Goal: Task Accomplishment & Management: Manage account settings

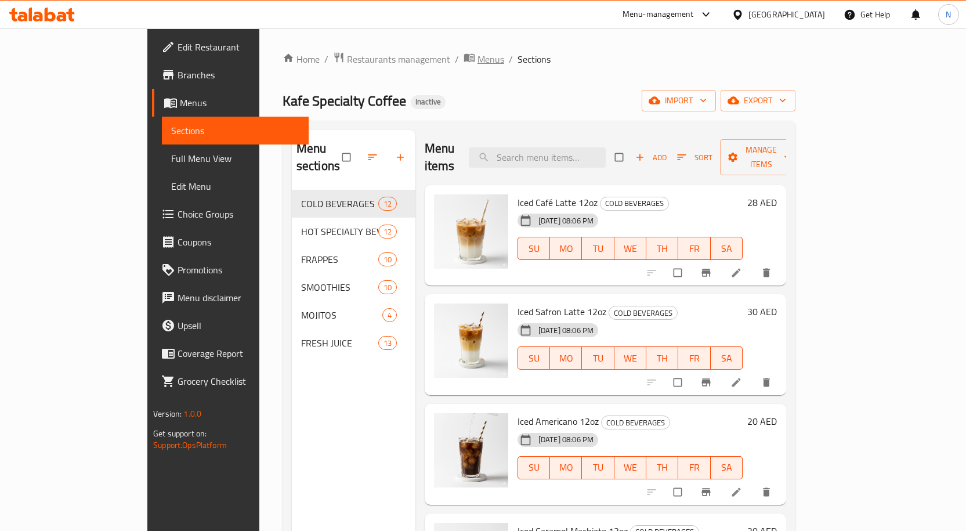
click at [464, 66] on span "breadcrumb" at bounding box center [471, 59] width 14 height 15
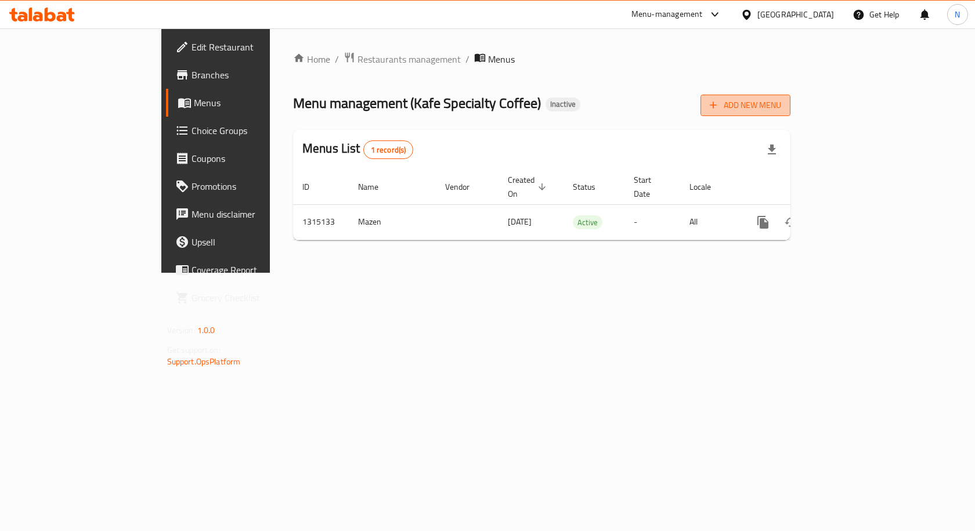
click at [781, 109] on span "Add New Menu" at bounding box center [745, 105] width 71 height 15
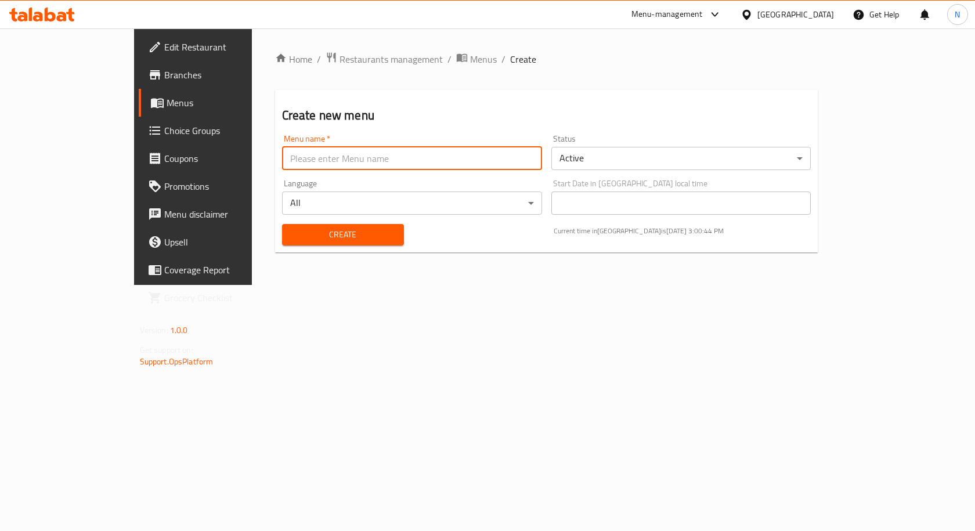
click at [520, 154] on input "text" at bounding box center [412, 158] width 260 height 23
type input "[DATE]"
click at [355, 224] on button "Create" at bounding box center [343, 234] width 122 height 21
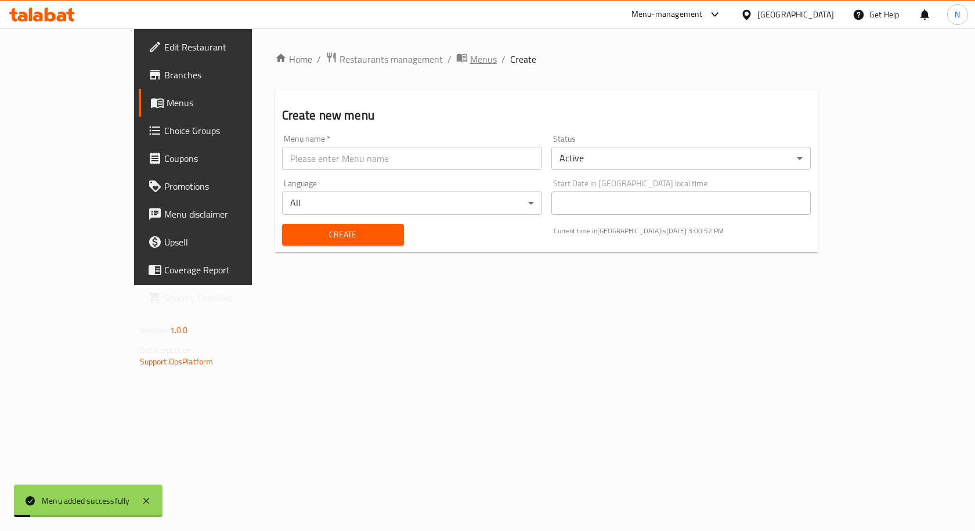
click at [470, 56] on span "Menus" at bounding box center [483, 59] width 27 height 14
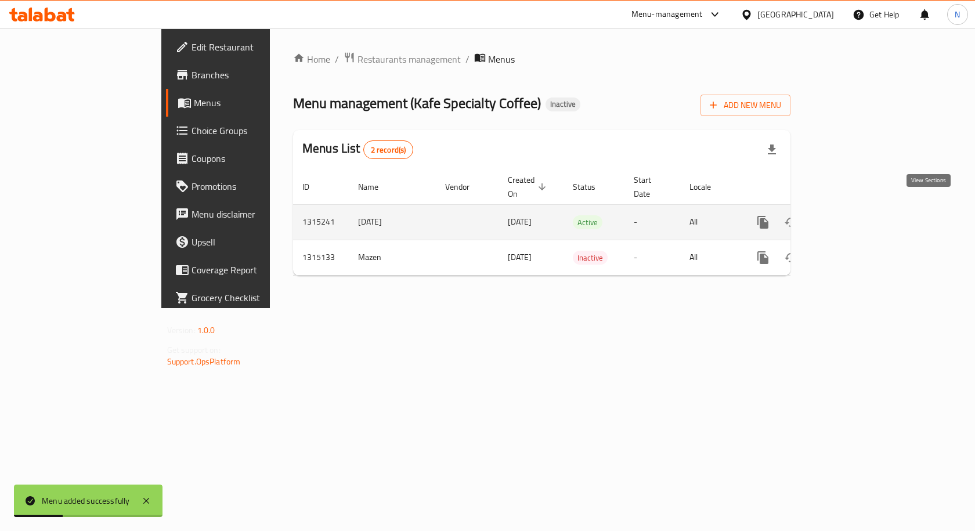
click at [861, 208] on link "enhanced table" at bounding box center [847, 222] width 28 height 28
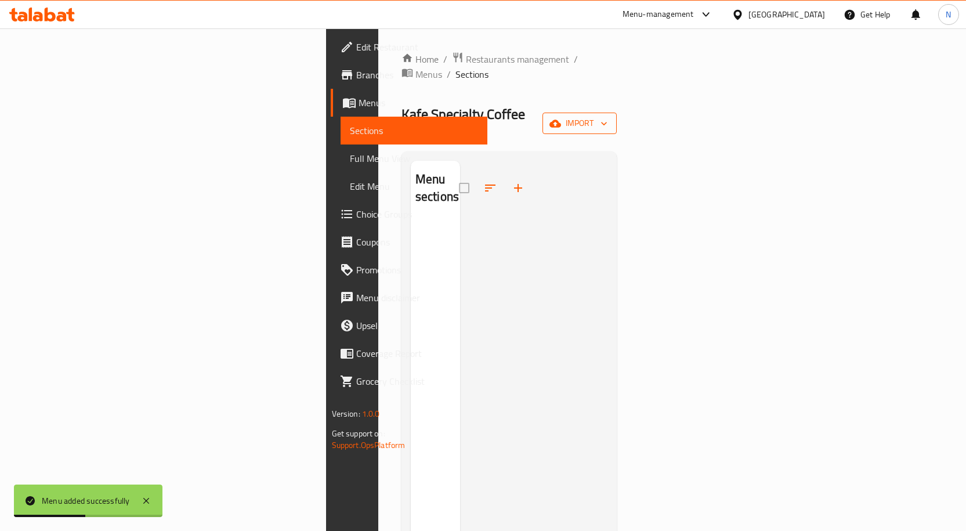
click at [608, 116] on span "import" at bounding box center [580, 123] width 56 height 15
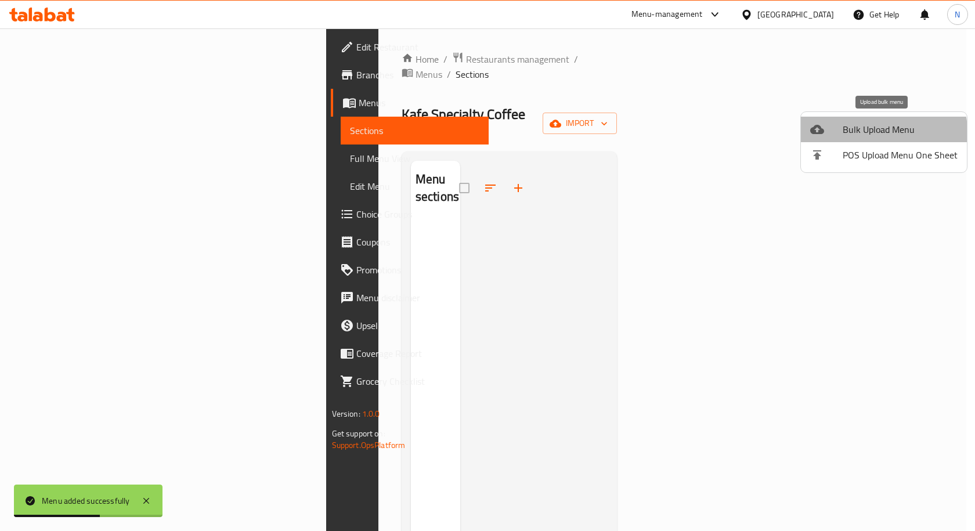
click at [848, 138] on li "Bulk Upload Menu" at bounding box center [884, 130] width 166 height 26
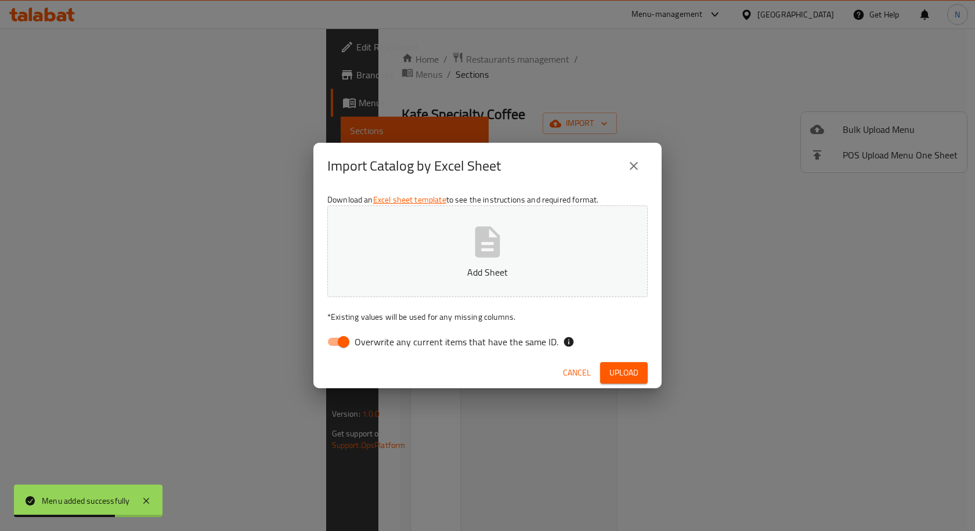
drag, startPoint x: 341, startPoint y: 330, endPoint x: 344, endPoint y: 322, distance: 8.1
click at [340, 330] on div "Download an Excel sheet template to see the instructions and required format. A…" at bounding box center [487, 273] width 348 height 168
click at [328, 349] on input "Overwrite any current items that have the same ID." at bounding box center [343, 342] width 66 height 22
checkbox input "false"
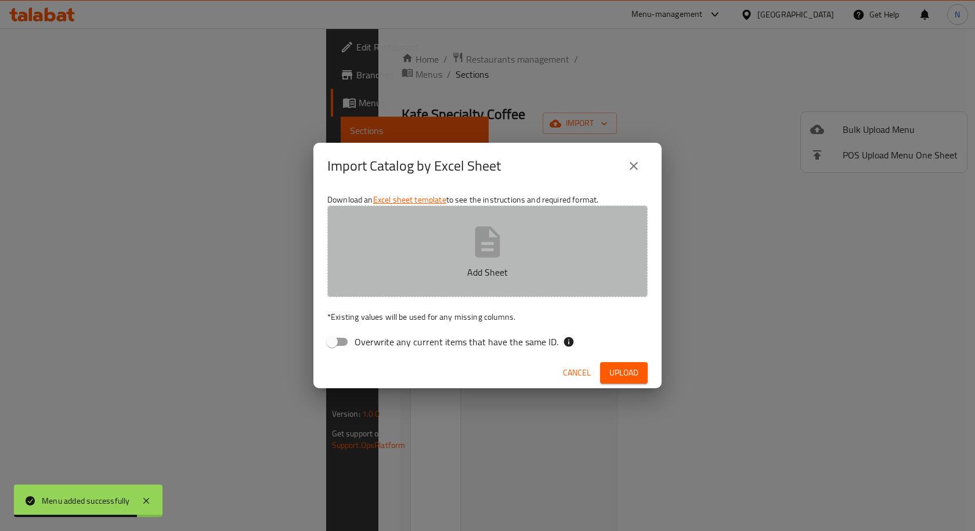
click at [551, 239] on button "Add Sheet" at bounding box center [487, 251] width 320 height 92
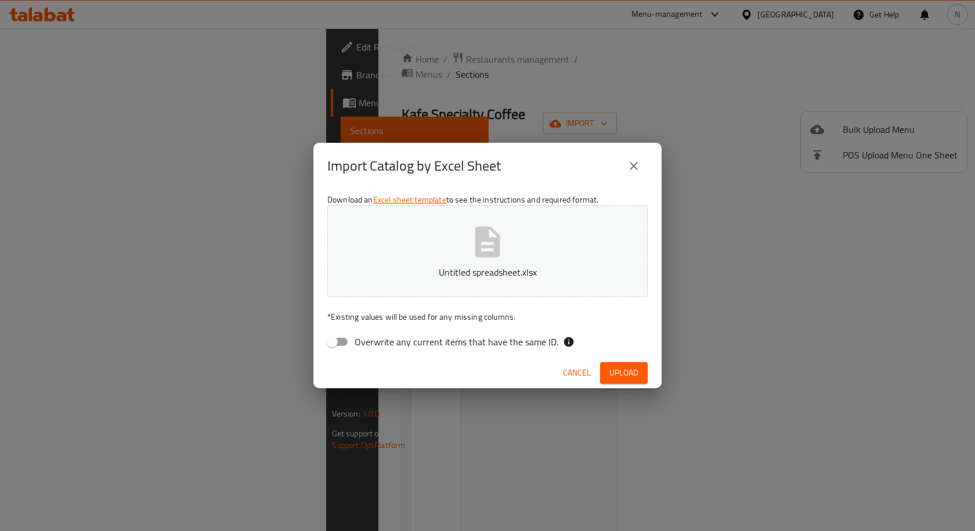
click at [630, 375] on span "Upload" at bounding box center [623, 373] width 29 height 15
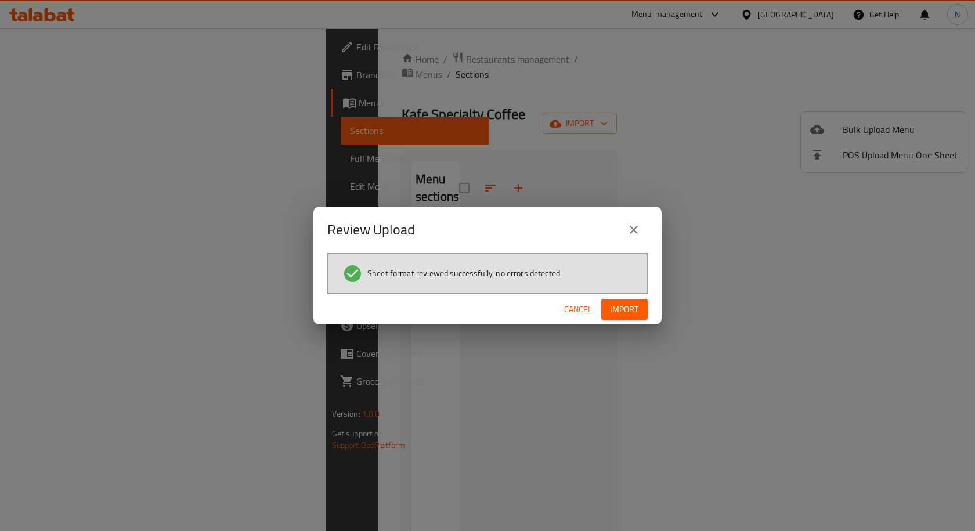
click at [638, 311] on span "Import" at bounding box center [625, 309] width 28 height 15
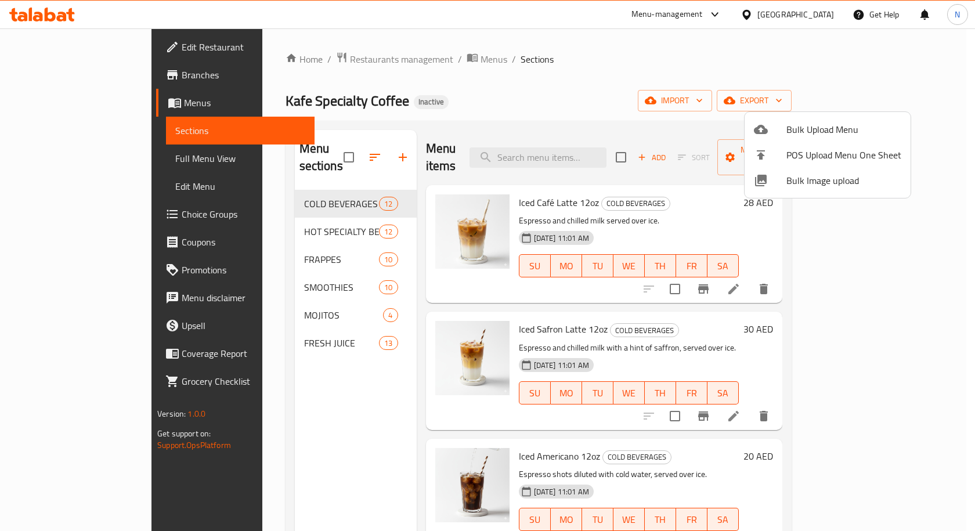
click at [469, 102] on div at bounding box center [487, 265] width 975 height 531
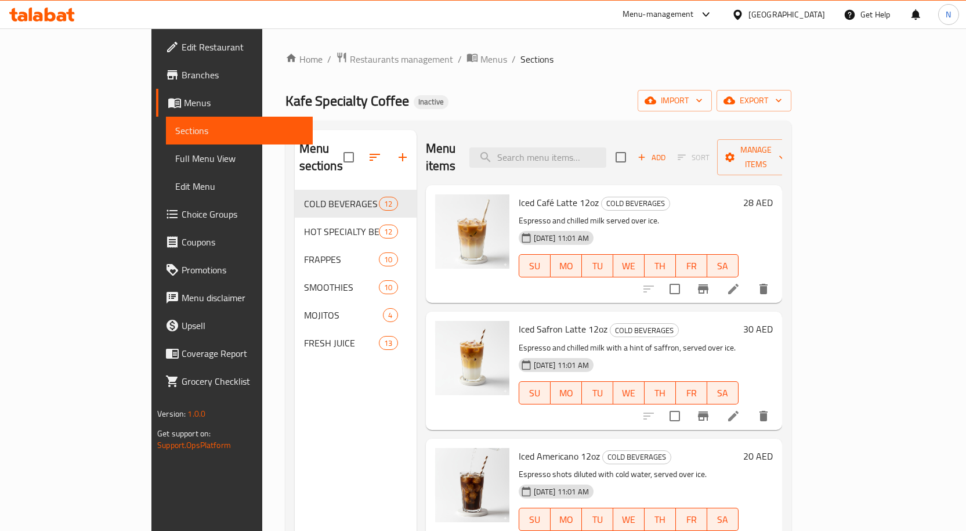
click at [406, 57] on ol "Home / Restaurants management / Menus / Sections" at bounding box center [539, 59] width 506 height 15
click at [481, 57] on span "Menus" at bounding box center [494, 59] width 27 height 14
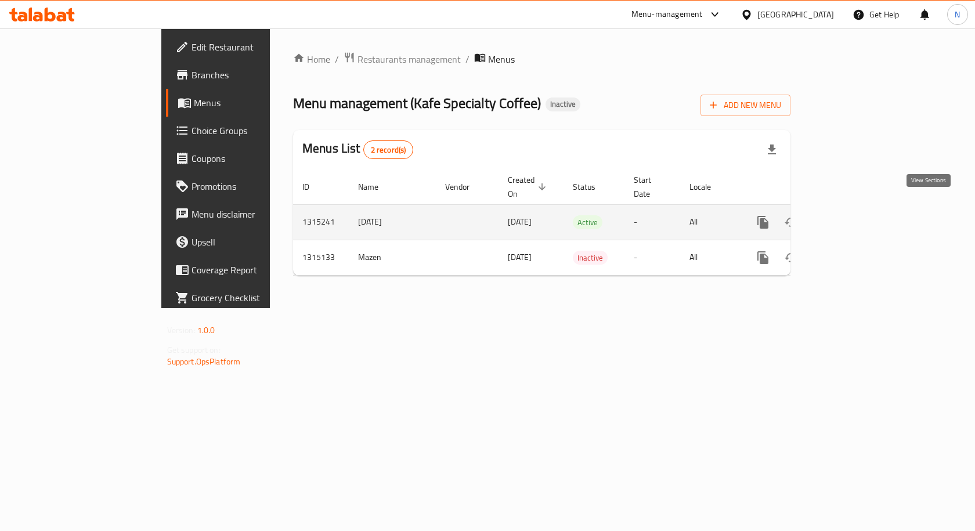
click at [852, 217] on icon "enhanced table" at bounding box center [846, 222] width 10 height 10
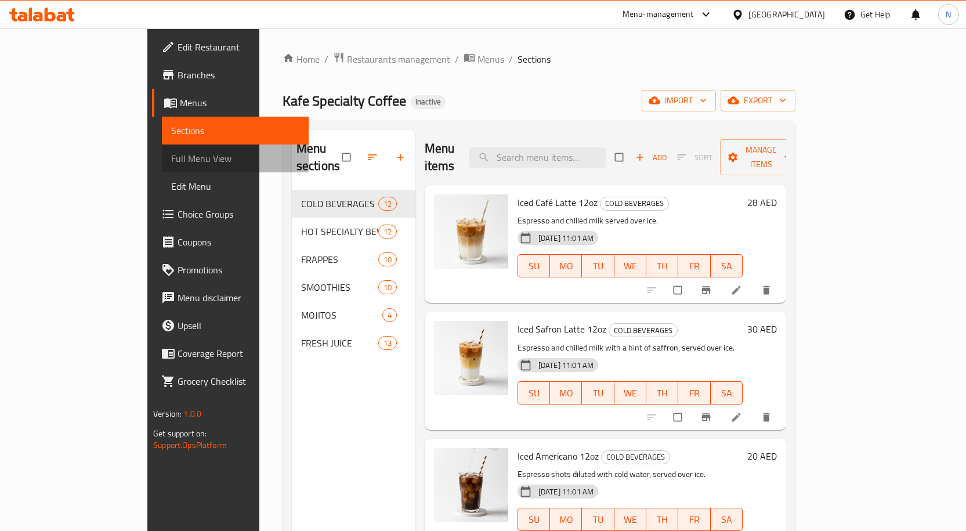
click at [162, 147] on link "Full Menu View" at bounding box center [235, 159] width 147 height 28
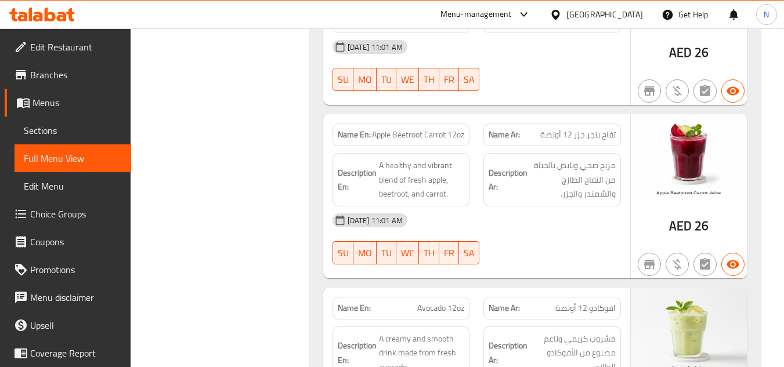
scroll to position [11245, 0]
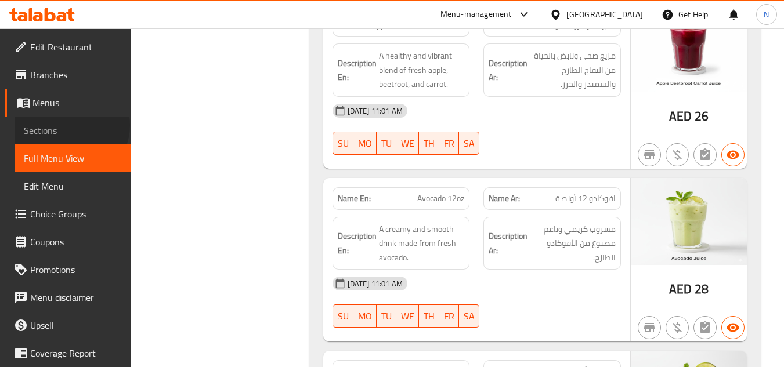
click at [70, 125] on span "Sections" at bounding box center [73, 131] width 98 height 14
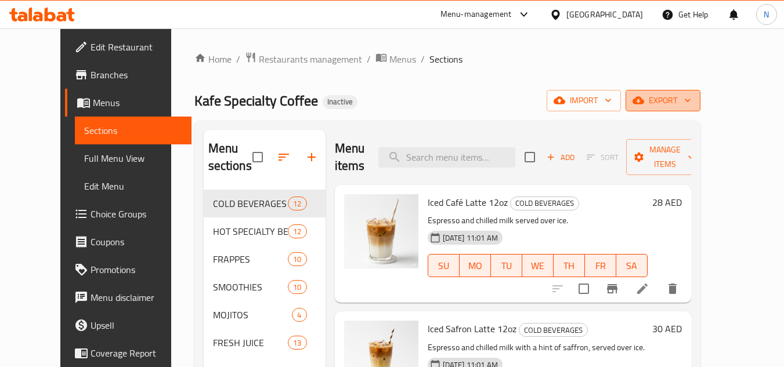
click at [687, 100] on button "export" at bounding box center [663, 100] width 75 height 21
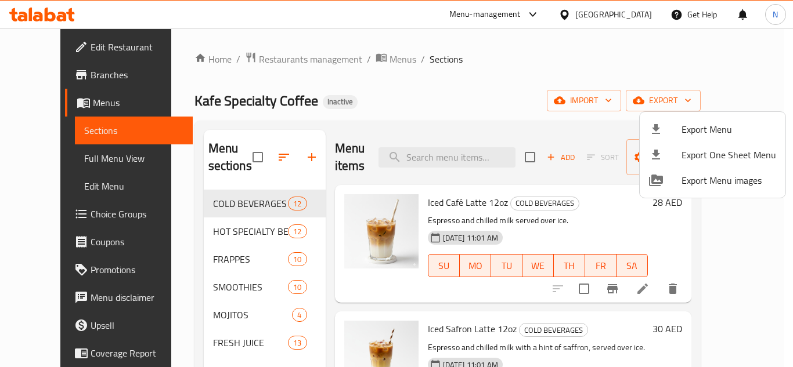
click at [677, 124] on div at bounding box center [665, 129] width 32 height 14
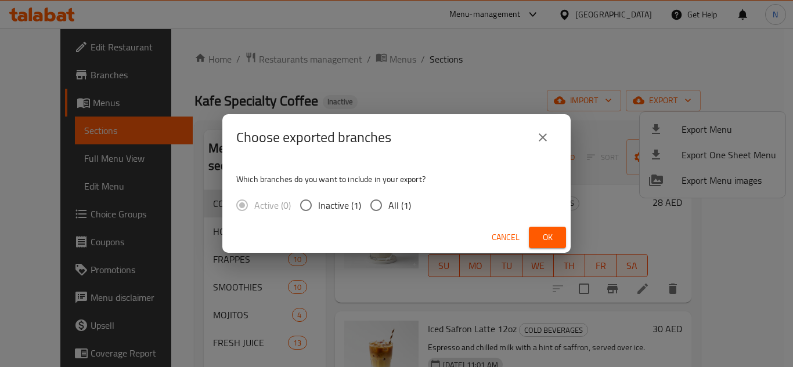
click at [387, 208] on input "All (1)" at bounding box center [376, 205] width 24 height 24
radio input "true"
click at [546, 234] on span "Ok" at bounding box center [547, 237] width 19 height 15
